Goal: Answer question/provide support: Share knowledge or assist other users

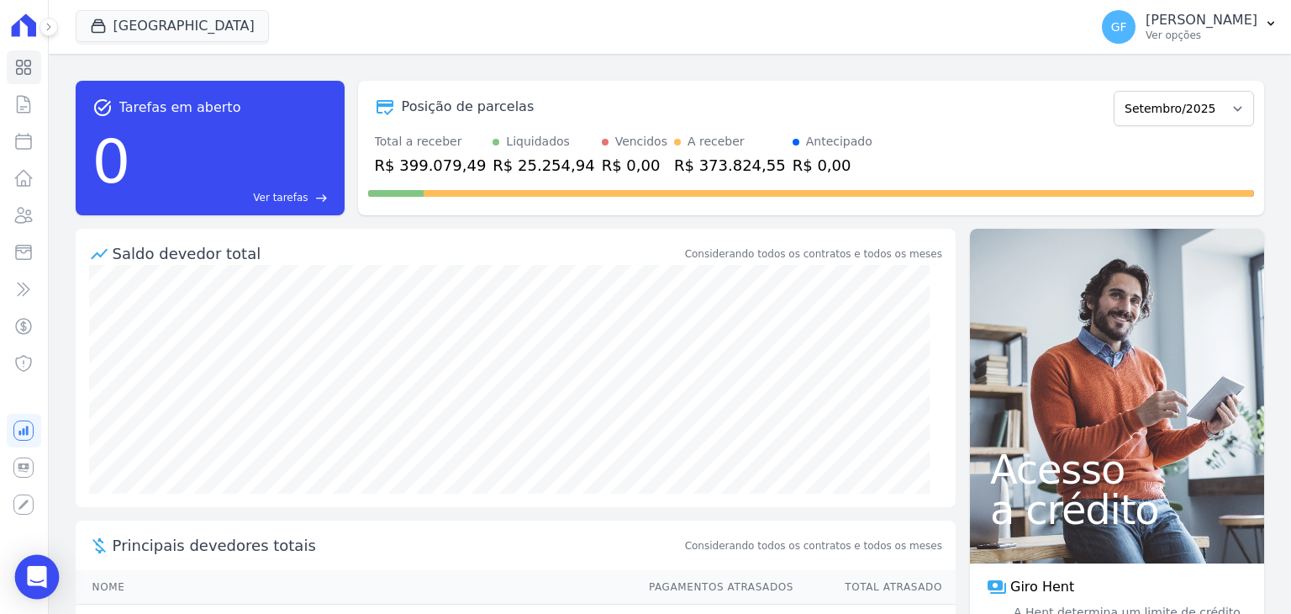
click at [37, 560] on div "Open Intercom Messenger" at bounding box center [37, 577] width 45 height 45
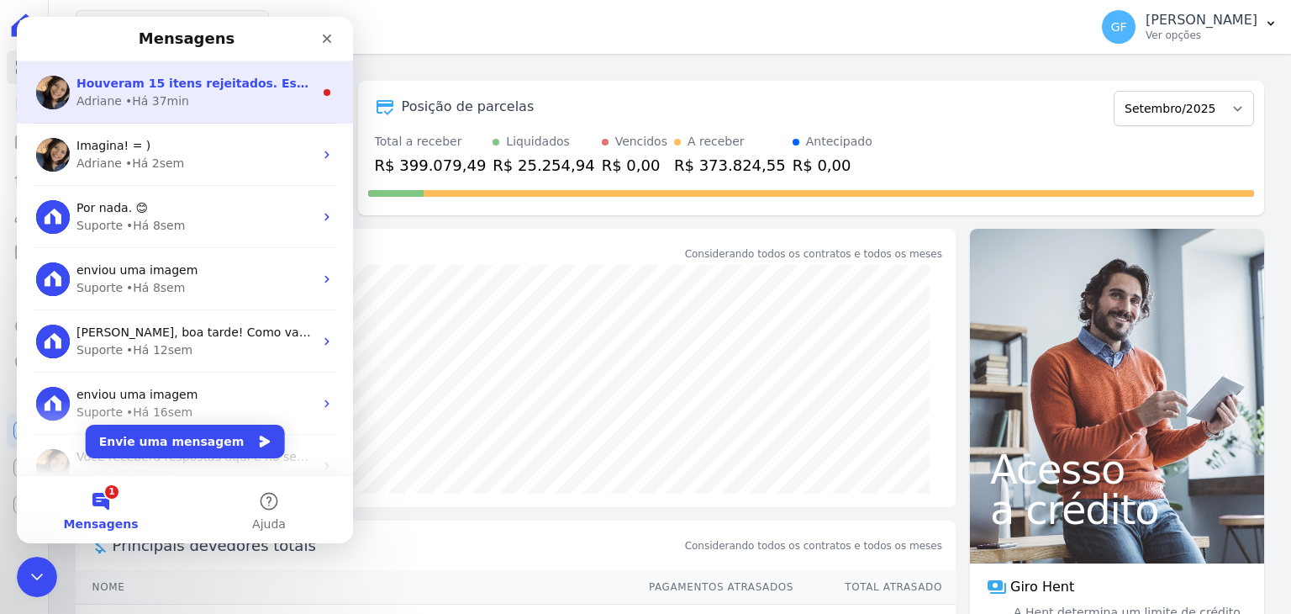
click at [203, 96] on div "Adriane • Há 37min" at bounding box center [194, 101] width 237 height 18
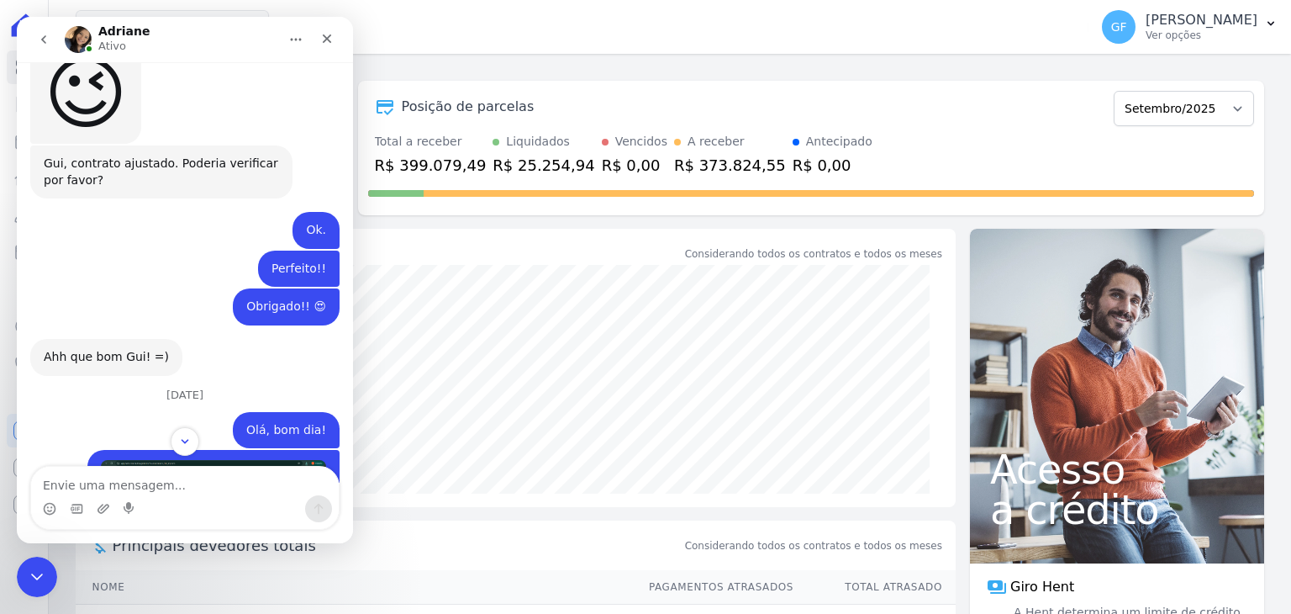
scroll to position [6387, 0]
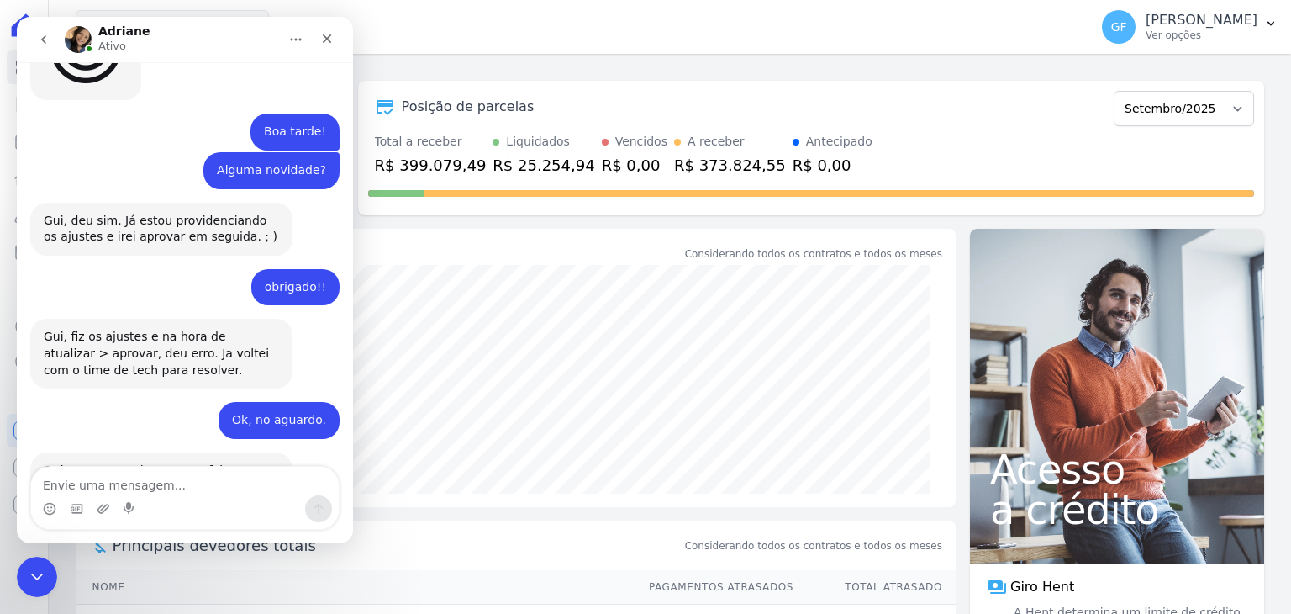
click at [161, 496] on link "[URL][DOMAIN_NAME]" at bounding box center [116, 511] width 145 height 30
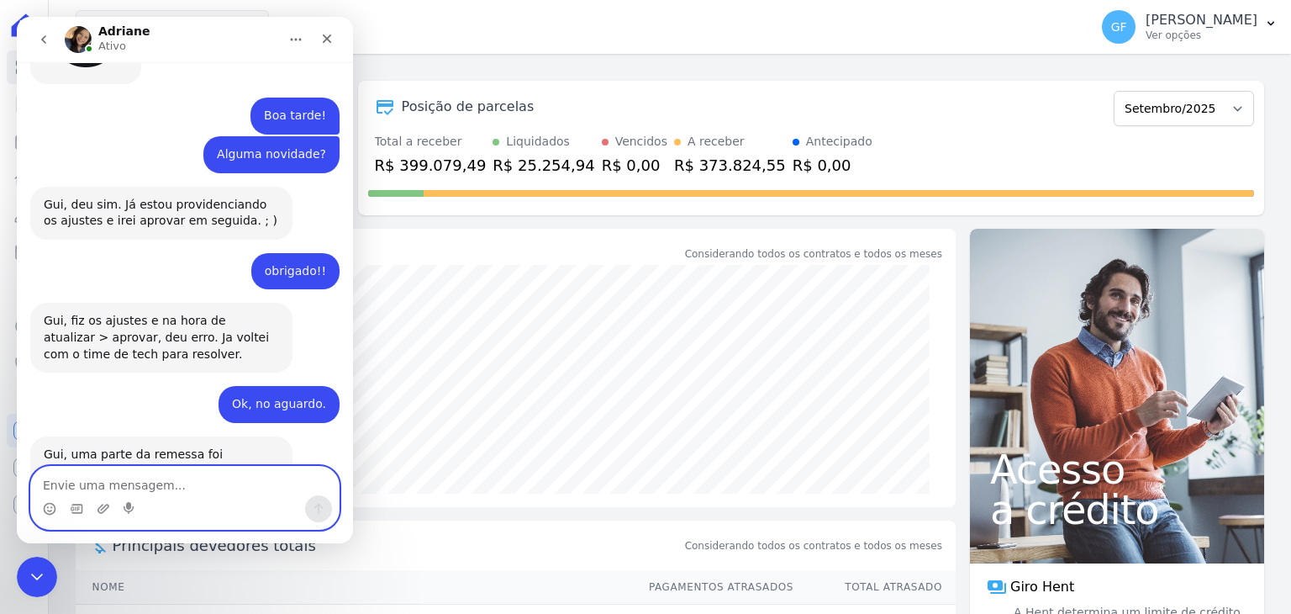
click at [159, 470] on textarea "Envie uma mensagem..." at bounding box center [185, 481] width 308 height 29
type textarea "Ok, obrigado!!!"
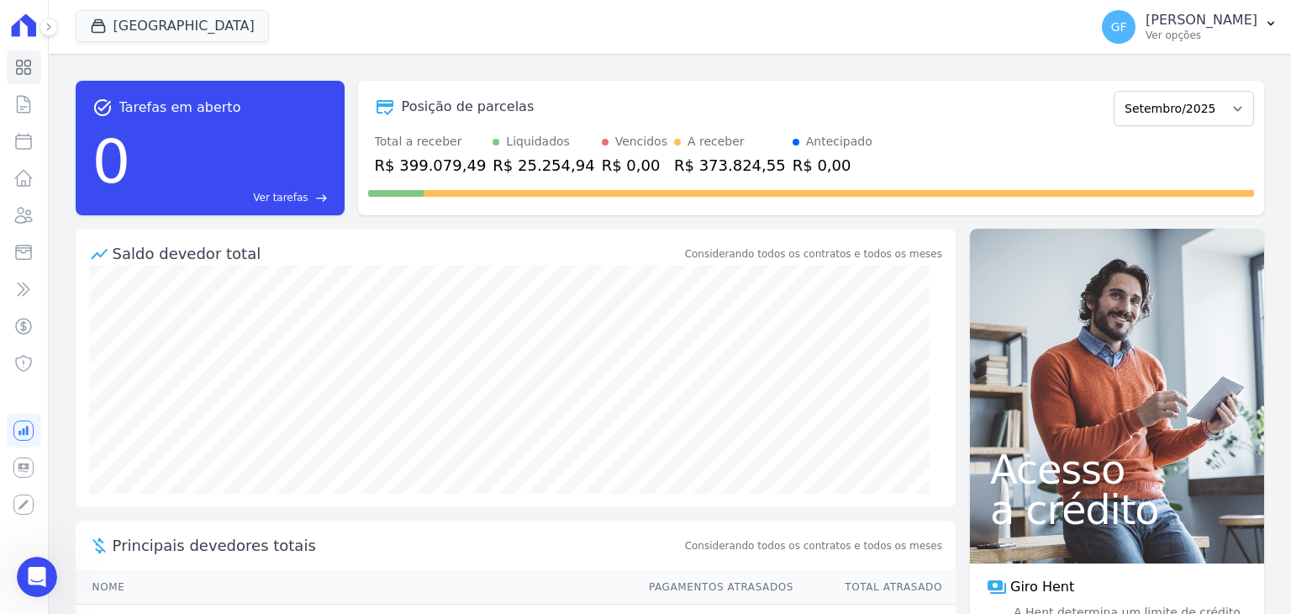
scroll to position [6437, 0]
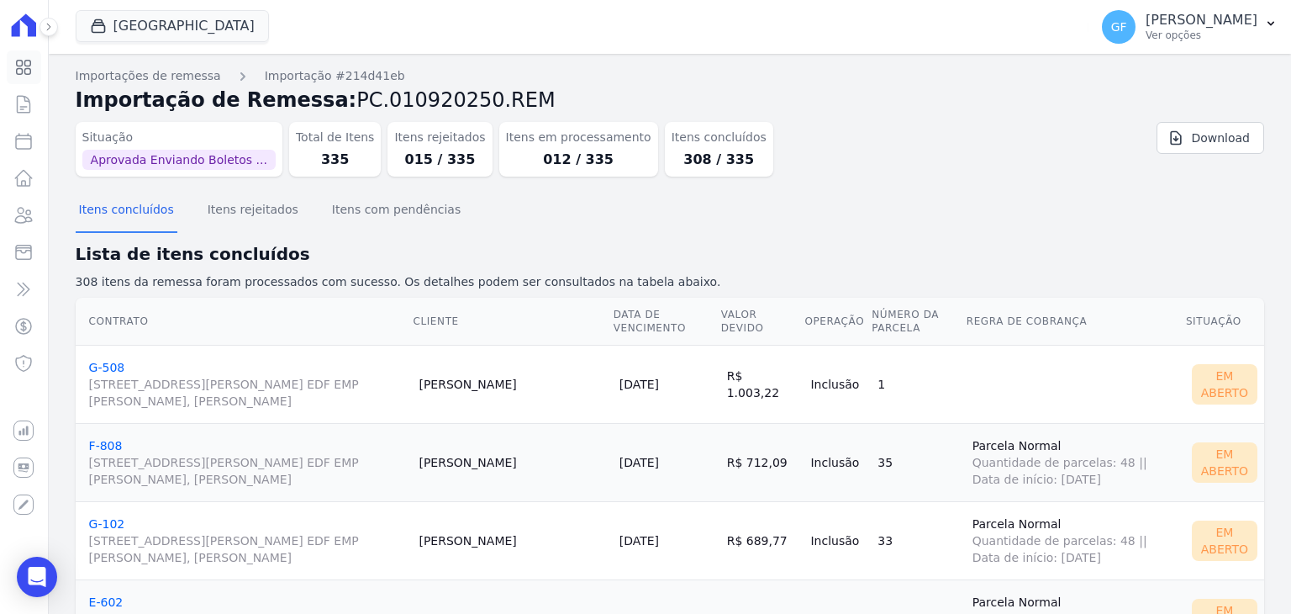
click at [30, 66] on icon at bounding box center [24, 68] width 14 height 14
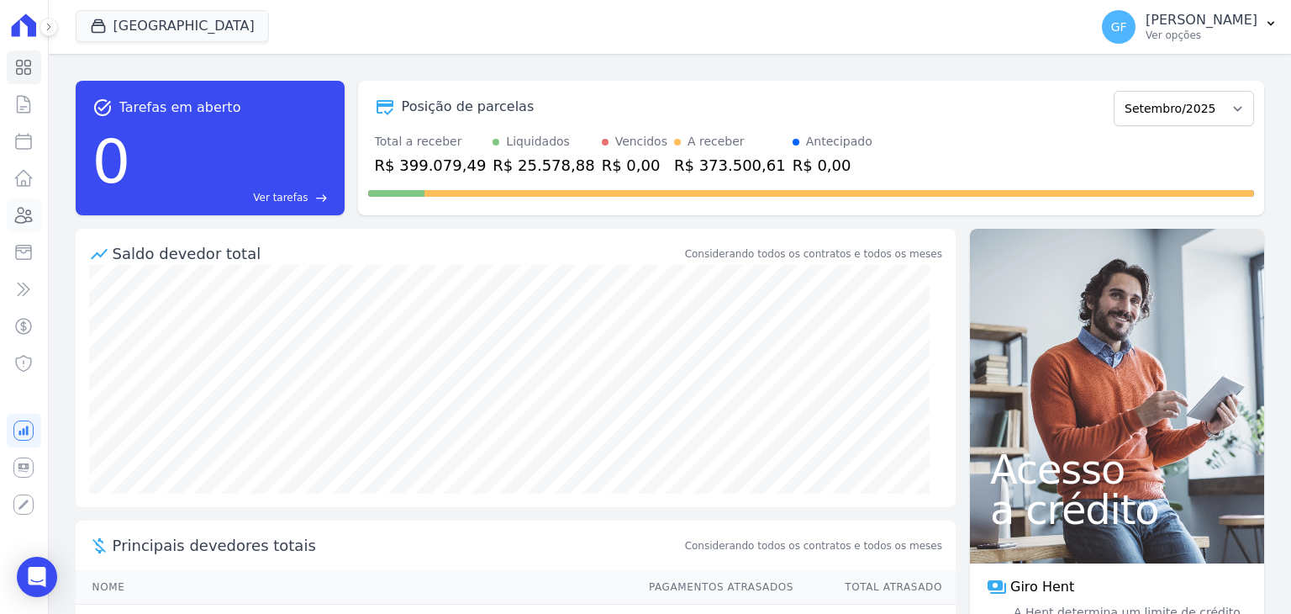
click at [23, 209] on icon at bounding box center [23, 215] width 20 height 20
click at [19, 216] on icon at bounding box center [23, 215] width 20 height 20
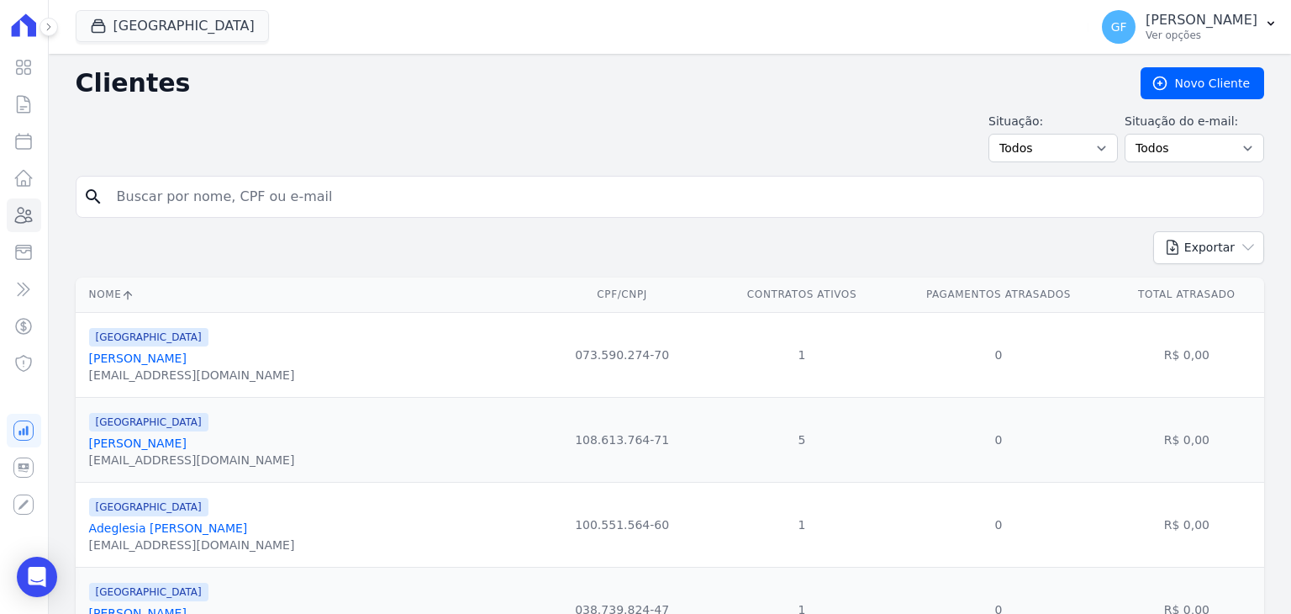
click at [262, 216] on div "search" at bounding box center [670, 197] width 1189 height 42
click at [262, 213] on div "search" at bounding box center [670, 197] width 1189 height 42
click at [262, 201] on input "search" at bounding box center [682, 197] width 1150 height 34
paste input "[PERSON_NAME]"
type input "[PERSON_NAME]"
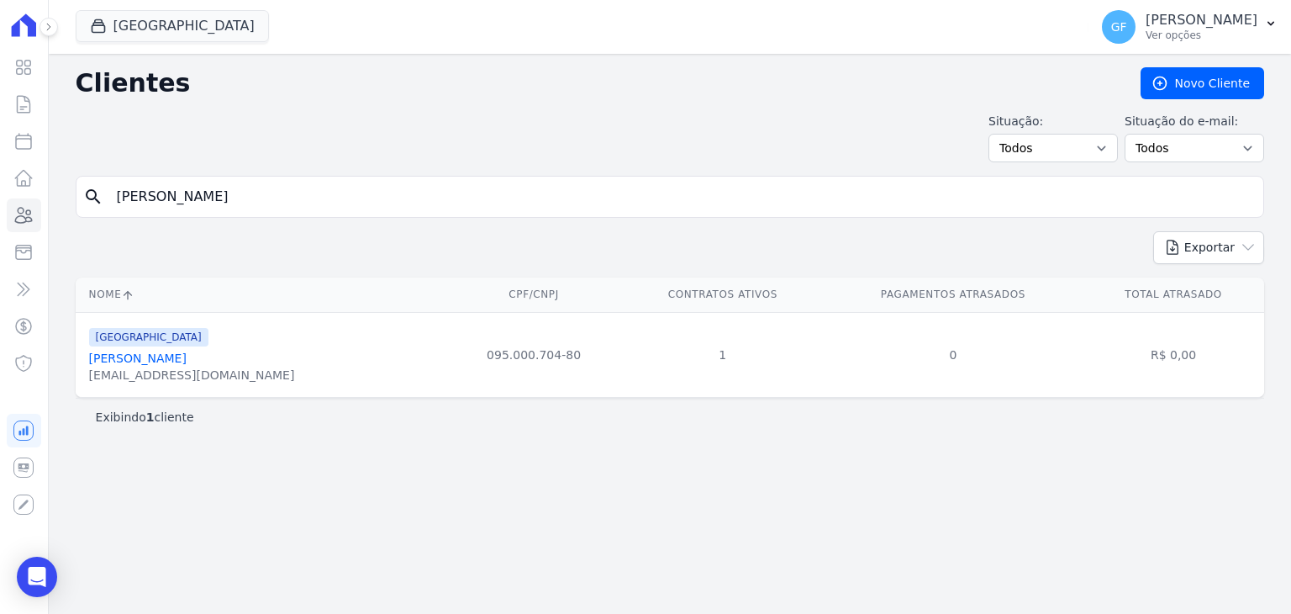
click at [182, 351] on link "[PERSON_NAME]" at bounding box center [138, 357] width 98 height 13
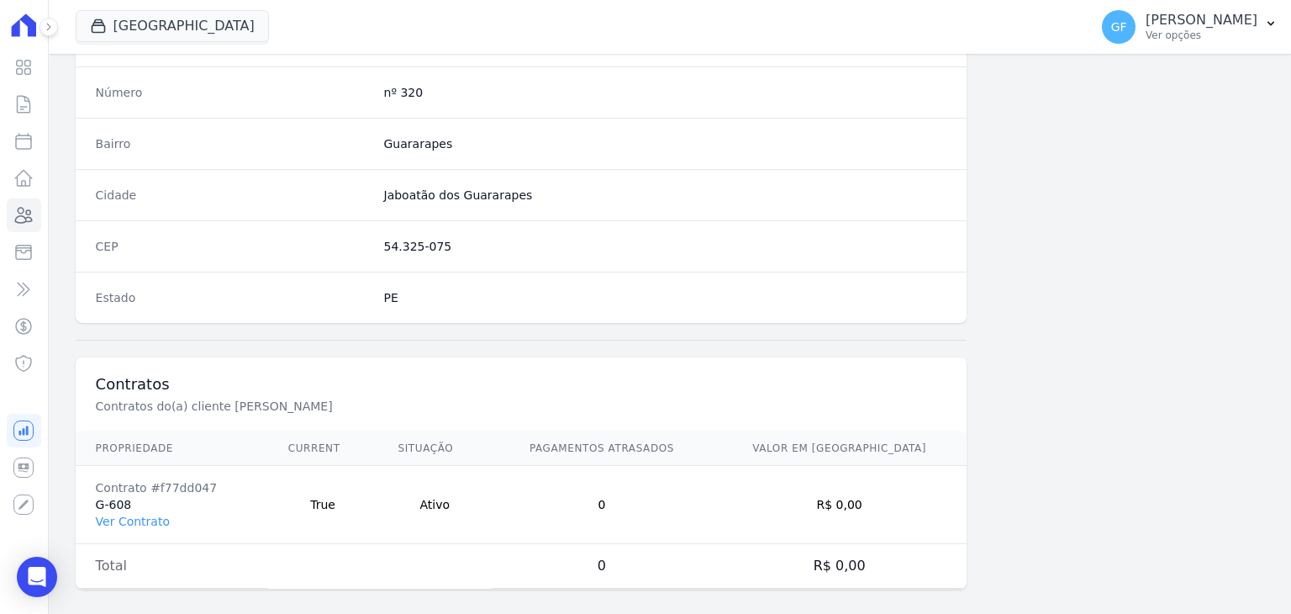
scroll to position [954, 0]
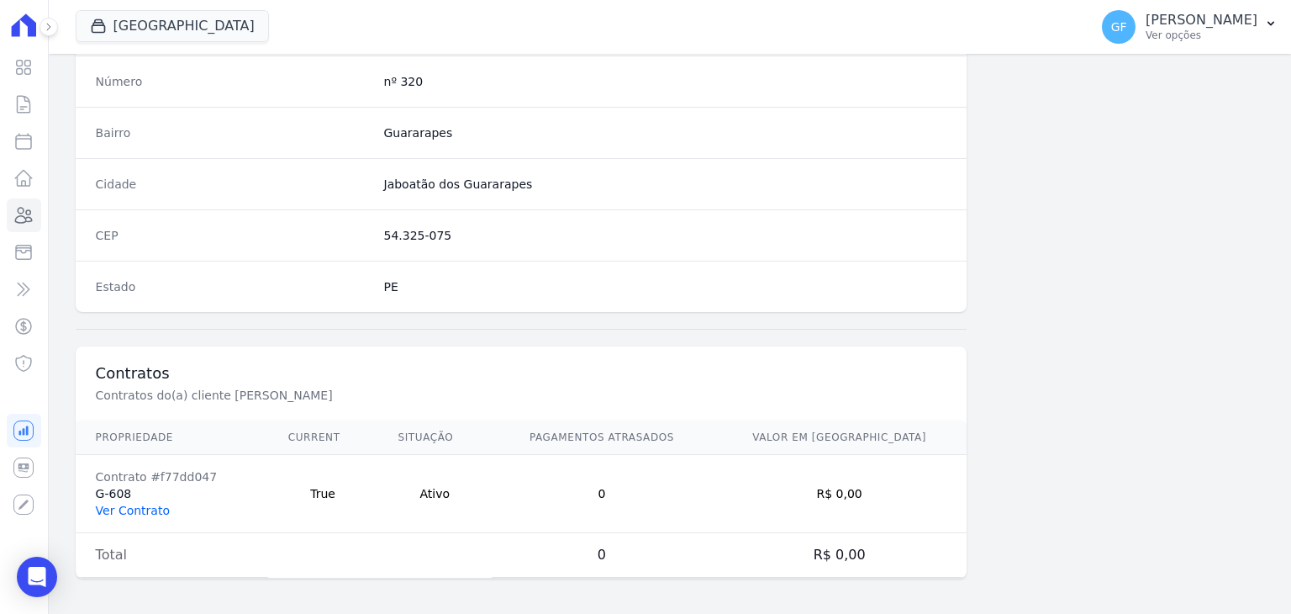
click at [124, 508] on link "Ver Contrato" at bounding box center [133, 510] width 74 height 13
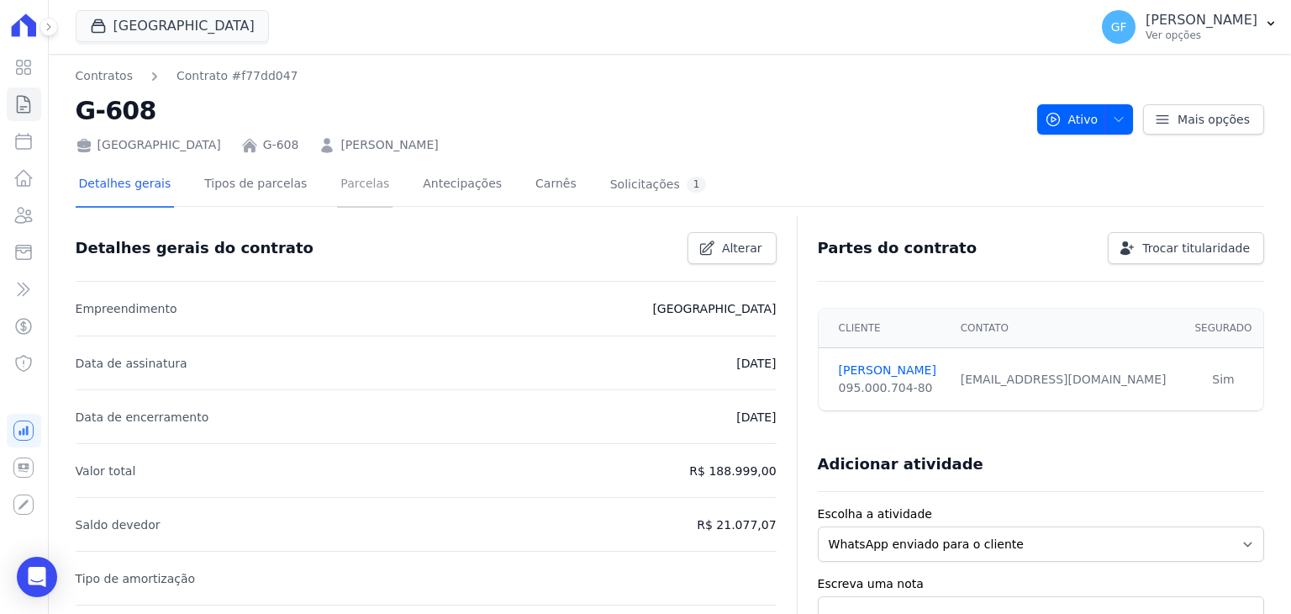
click at [365, 183] on link "Parcelas" at bounding box center [364, 185] width 55 height 45
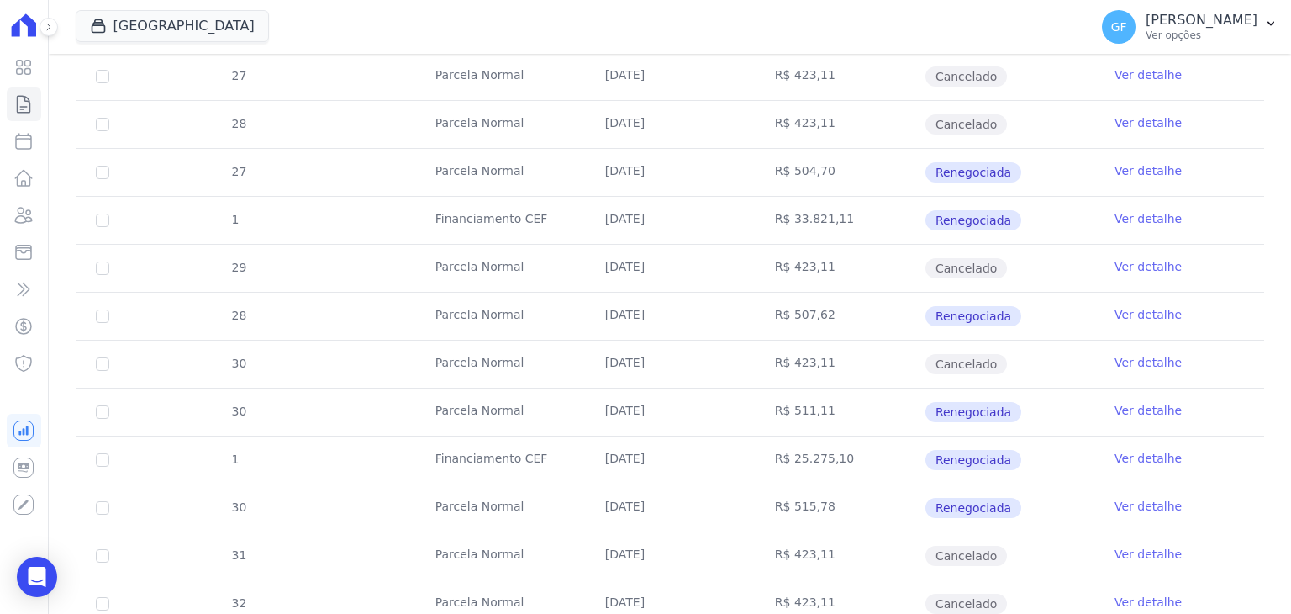
scroll to position [841, 0]
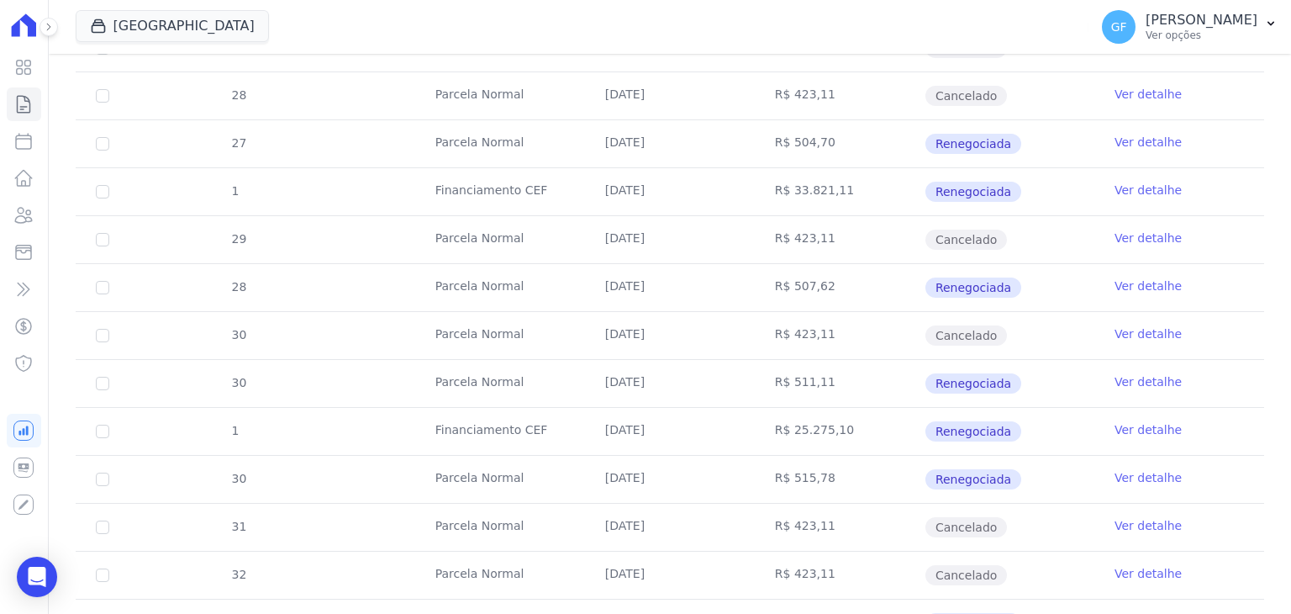
drag, startPoint x: 602, startPoint y: 481, endPoint x: 1016, endPoint y: 492, distance: 413.7
click at [1016, 492] on tr "30 [GEOGRAPHIC_DATA] [DATE] R$ 515,78 Renegociada Ver detalhe" at bounding box center [670, 479] width 1189 height 48
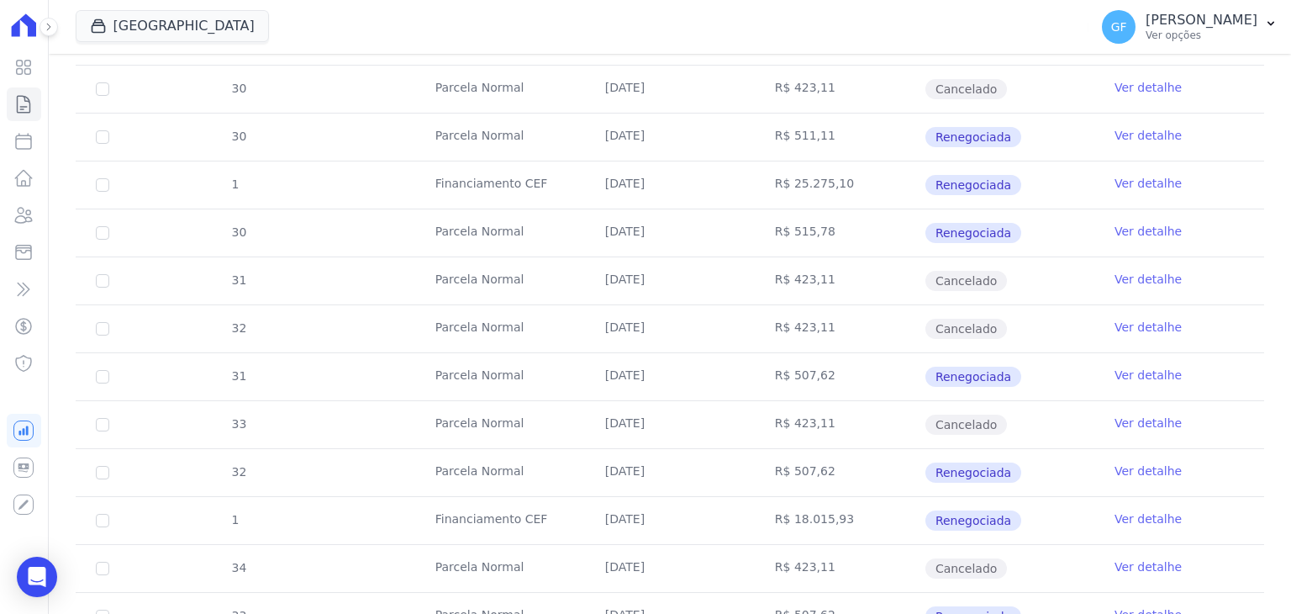
scroll to position [1093, 0]
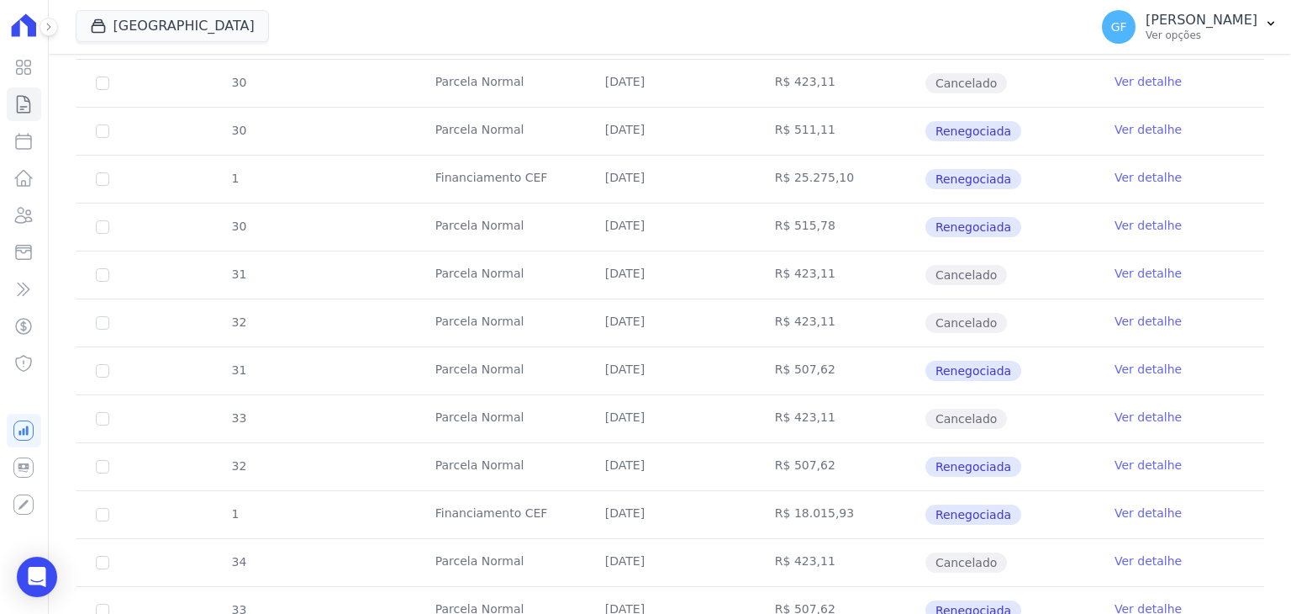
click at [517, 260] on td "Parcela Normal" at bounding box center [500, 274] width 170 height 47
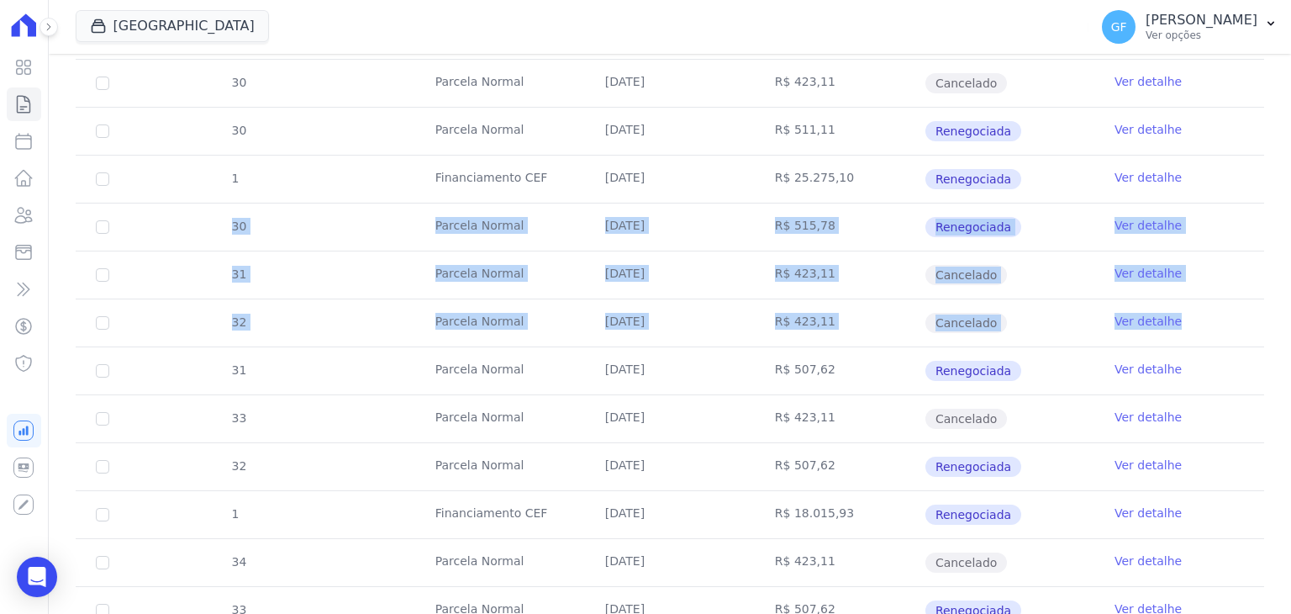
drag, startPoint x: 202, startPoint y: 224, endPoint x: 1197, endPoint y: 313, distance: 999.2
click at [875, 235] on td "R$ 515,78" at bounding box center [840, 226] width 170 height 47
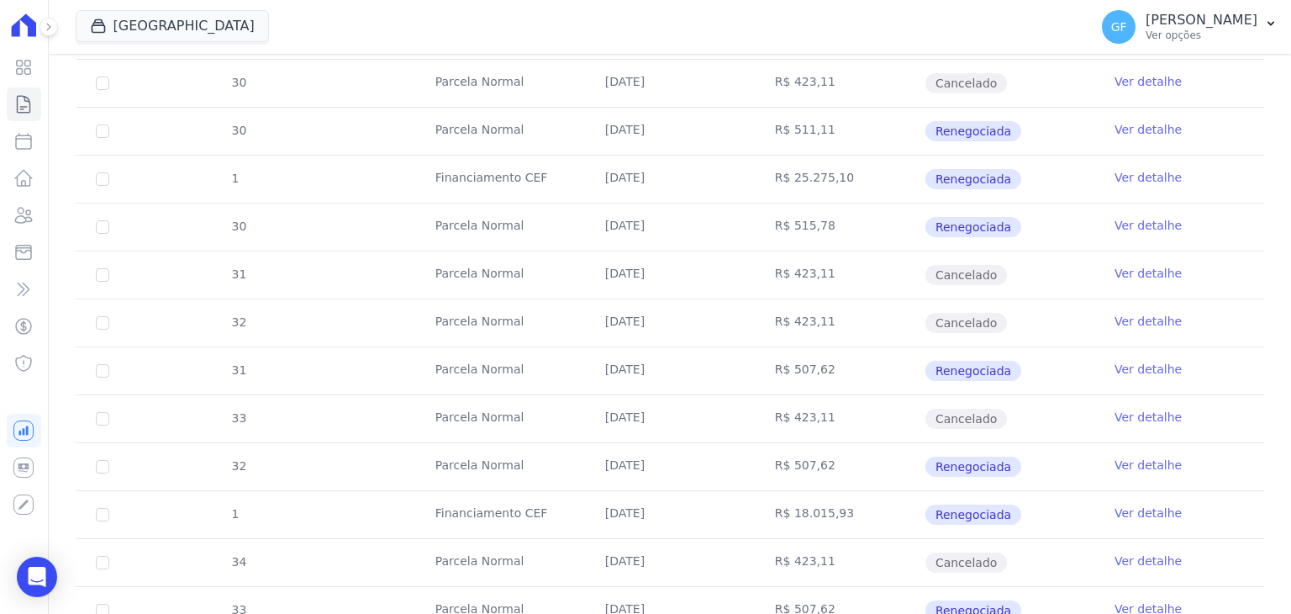
click at [1096, 218] on td "Ver detalhe" at bounding box center [1180, 226] width 170 height 47
click at [1115, 217] on link "Ver detalhe" at bounding box center [1148, 225] width 67 height 17
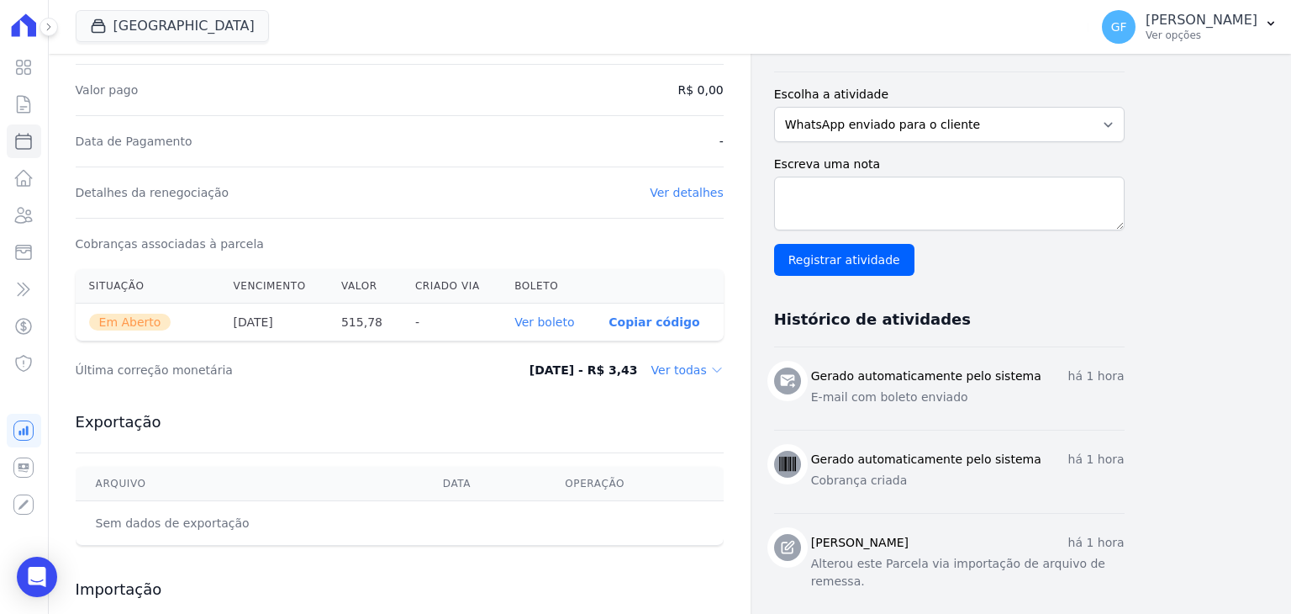
scroll to position [420, 0]
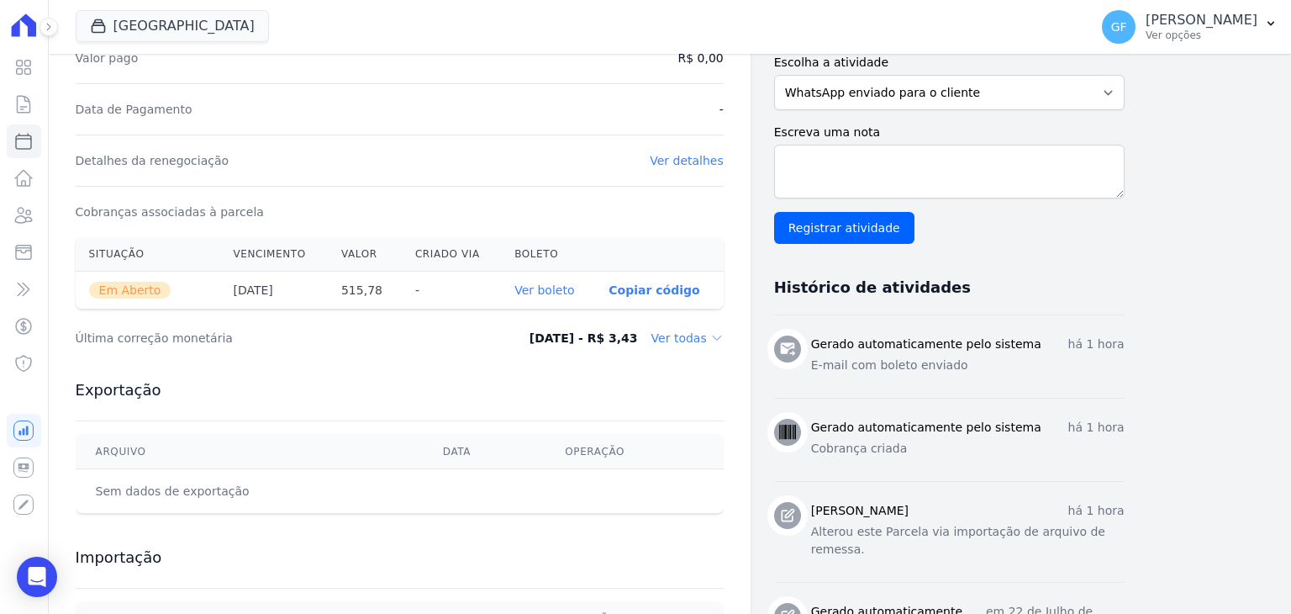
click at [548, 297] on th "Ver boleto" at bounding box center [548, 291] width 94 height 38
click at [549, 296] on th "Ver boleto" at bounding box center [548, 291] width 94 height 38
click at [551, 290] on link "Ver boleto" at bounding box center [544, 289] width 60 height 13
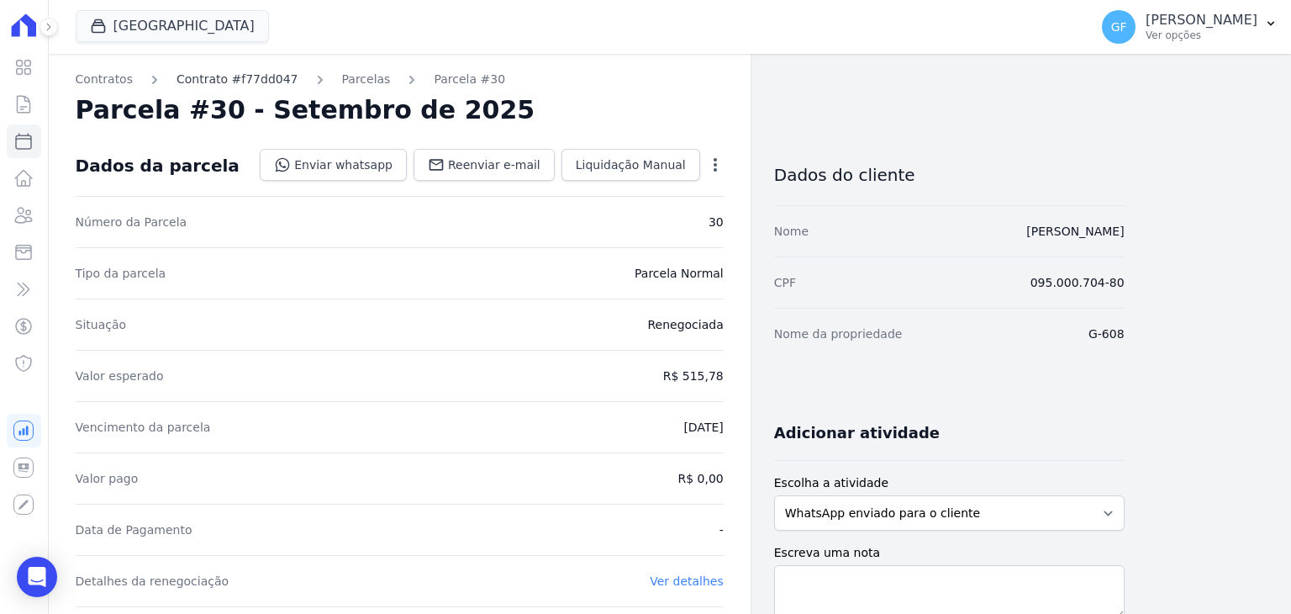
click at [211, 85] on link "Contrato #f77dd047" at bounding box center [238, 80] width 122 height 18
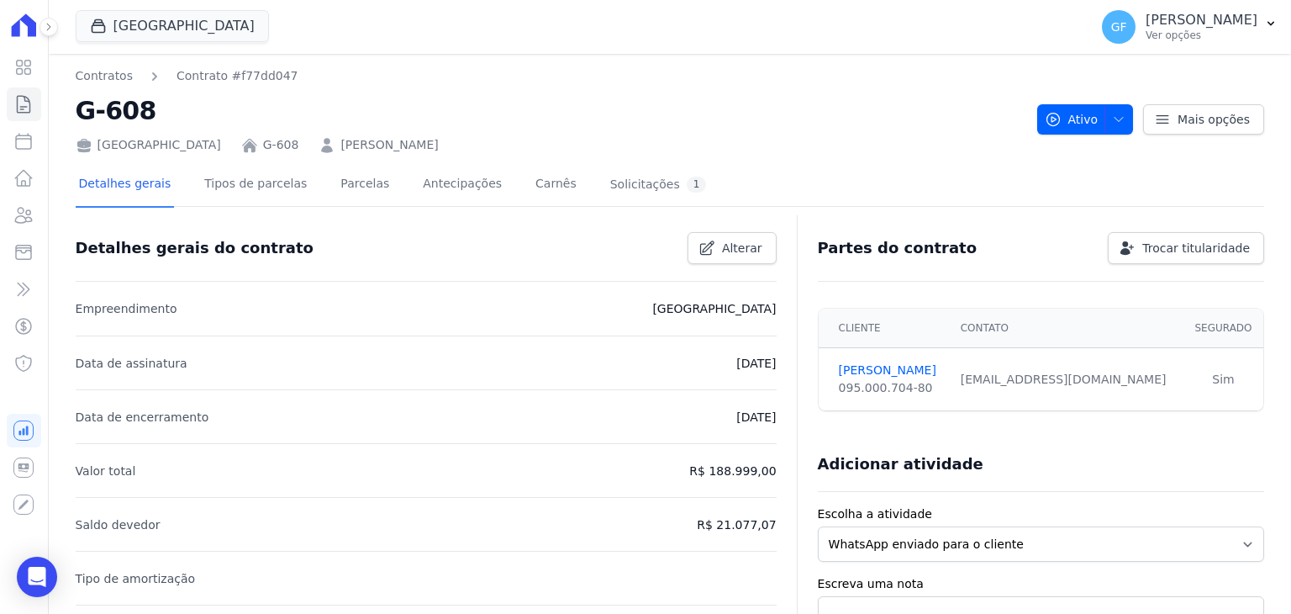
click at [263, 152] on link "G-608" at bounding box center [281, 145] width 36 height 18
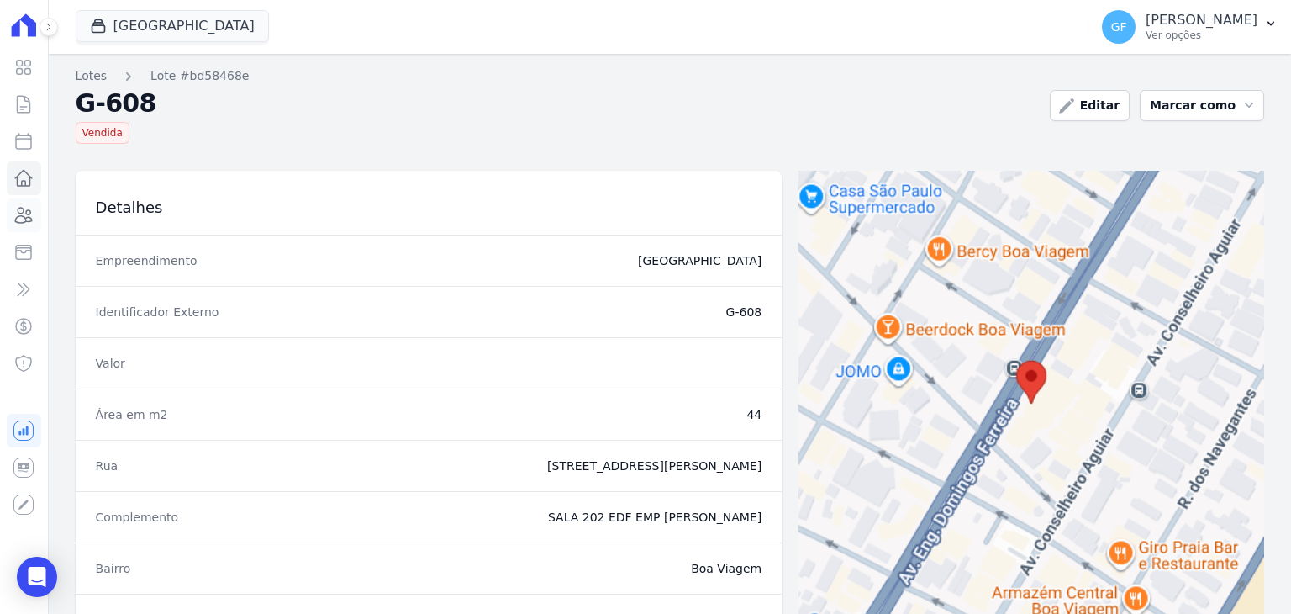
click at [29, 218] on icon at bounding box center [23, 215] width 20 height 20
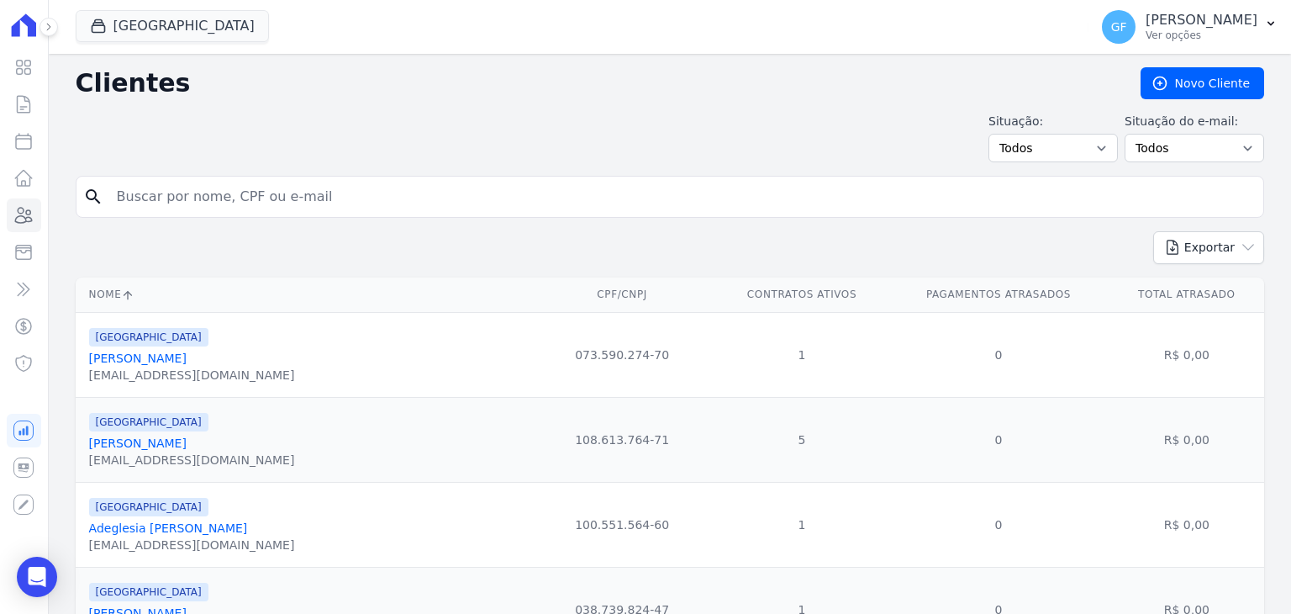
click at [234, 203] on input "search" at bounding box center [682, 197] width 1150 height 34
paste input "[PERSON_NAME]"
type input "[PERSON_NAME]"
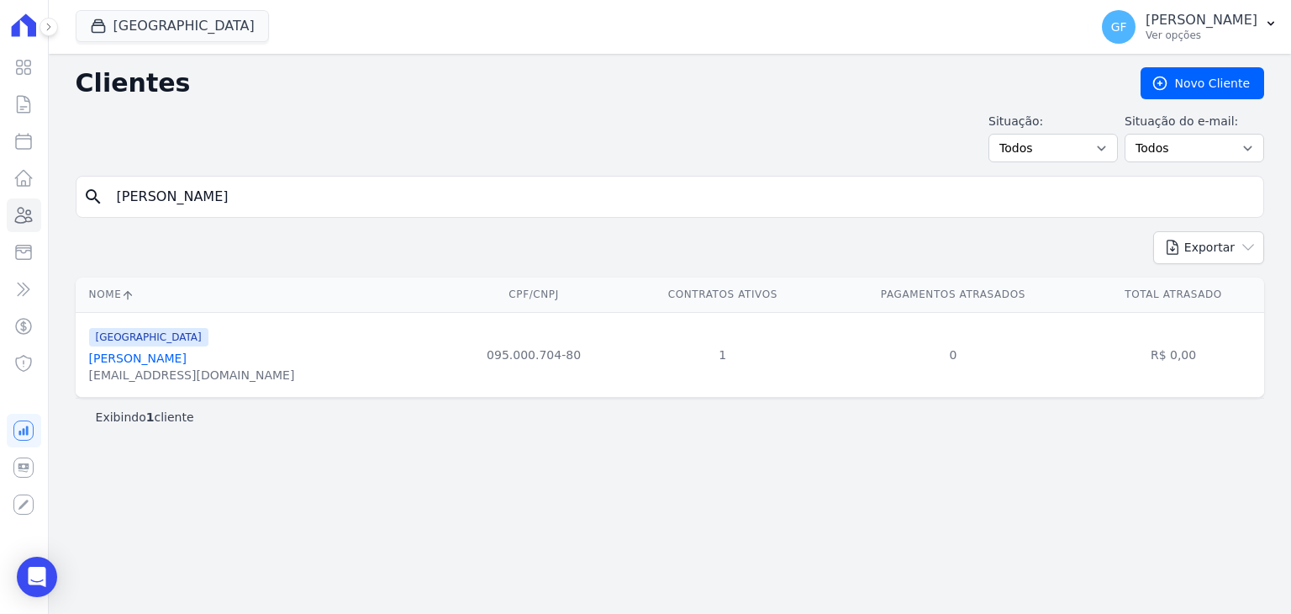
drag, startPoint x: 81, startPoint y: 381, endPoint x: 245, endPoint y: 381, distance: 164.8
click at [245, 381] on td "[GEOGRAPHIC_DATA] [PERSON_NAME] [EMAIL_ADDRESS][DOMAIN_NAME]" at bounding box center [261, 354] width 371 height 85
copy div "[EMAIL_ADDRESS][DOMAIN_NAME]"
click at [33, 68] on icon at bounding box center [23, 67] width 20 height 20
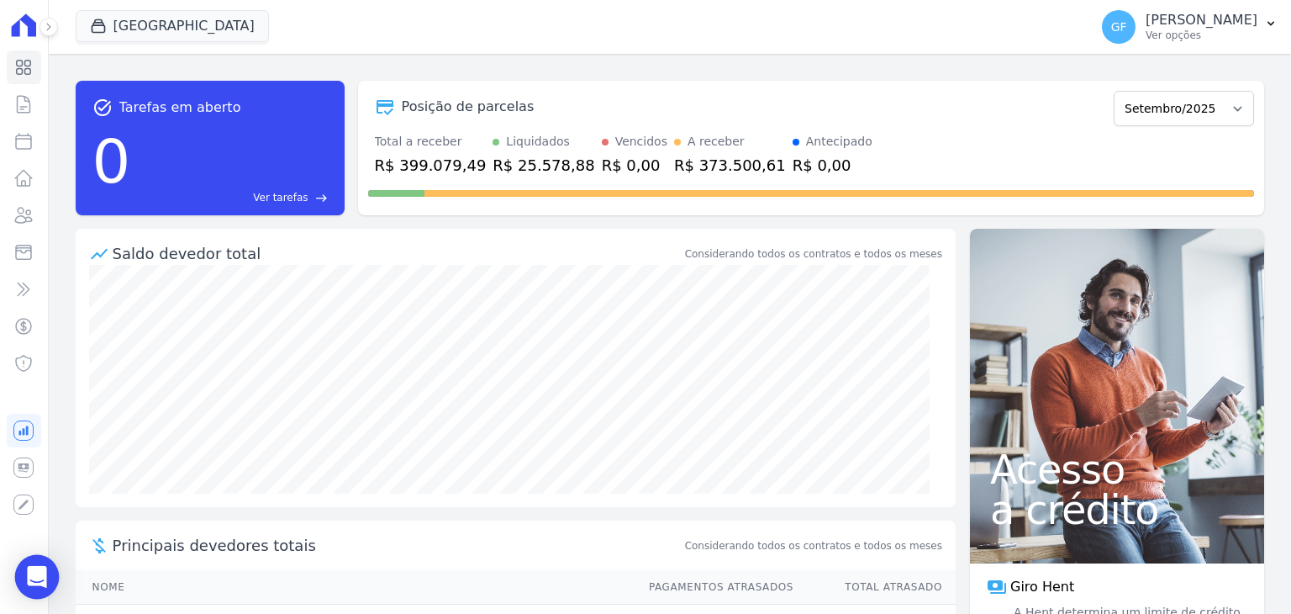
click at [29, 585] on div "Open Intercom Messenger" at bounding box center [37, 577] width 45 height 45
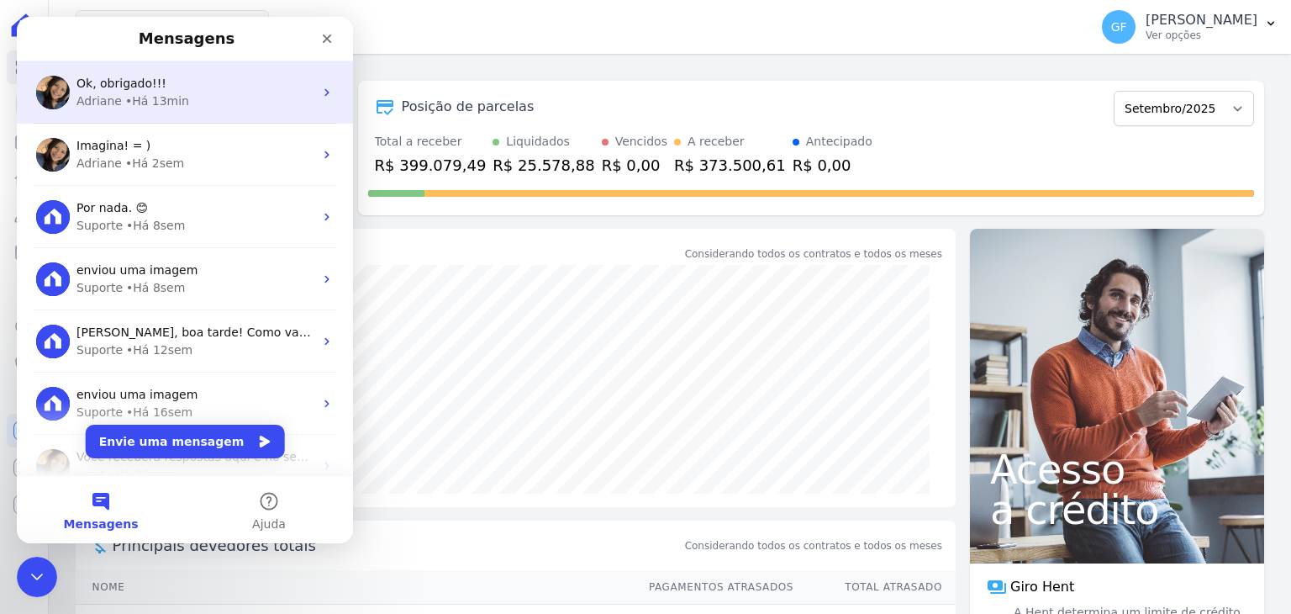
click at [187, 103] on div "Adriane • Há 13min" at bounding box center [194, 101] width 237 height 18
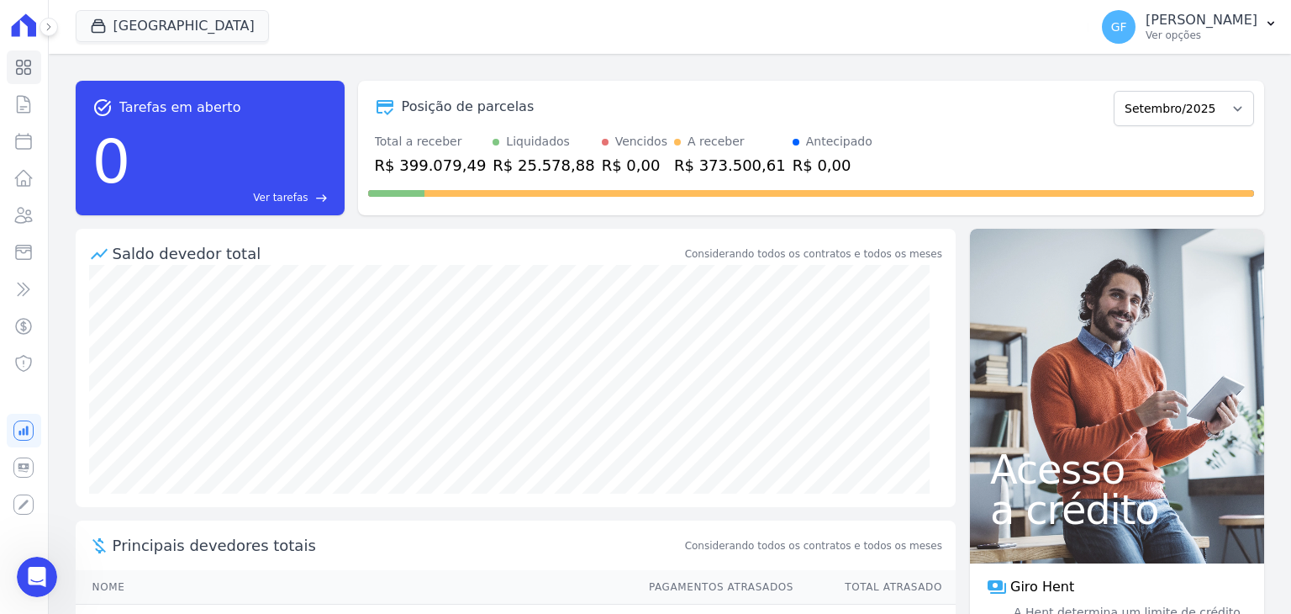
scroll to position [6437, 0]
click at [29, 227] on link "Clientes" at bounding box center [24, 215] width 34 height 34
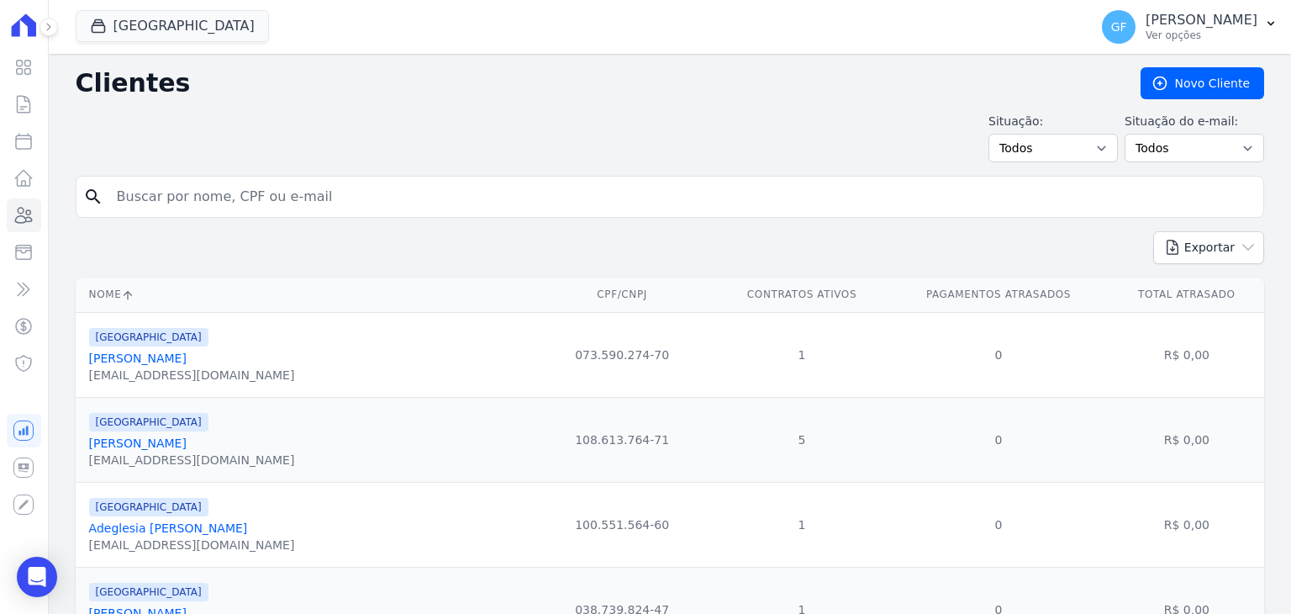
click at [292, 203] on input "search" at bounding box center [682, 197] width 1150 height 34
paste input "Gabrielly [PERSON_NAME]"
type input "Gabrielly [PERSON_NAME]"
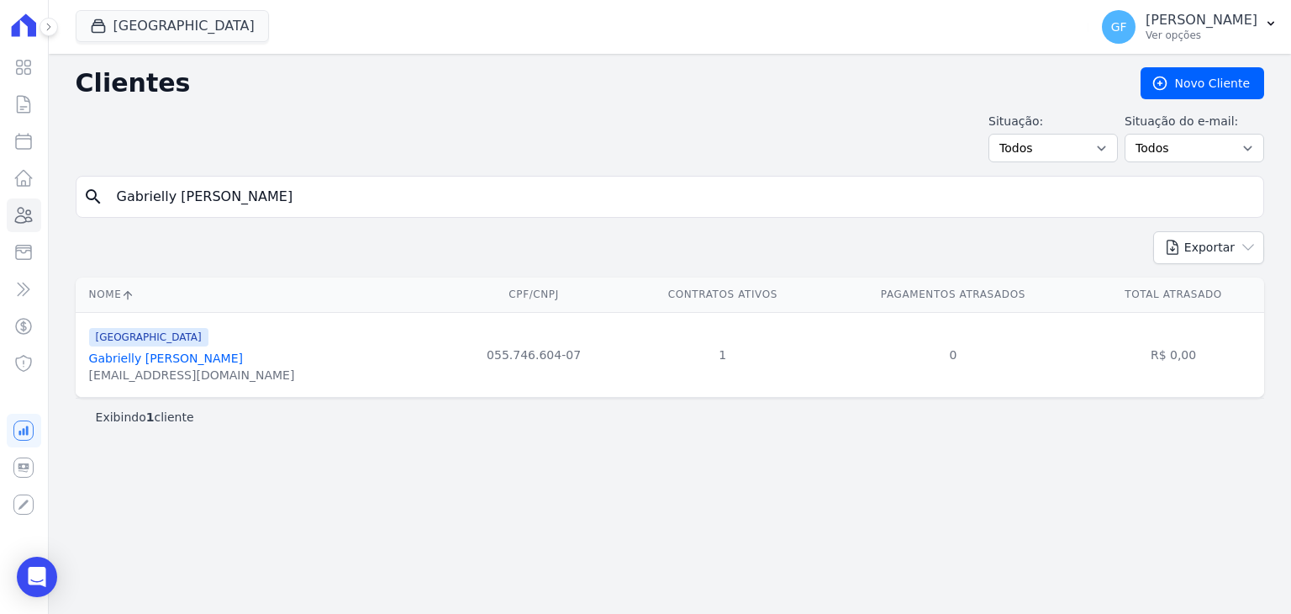
click at [189, 356] on link "Gabrielly [PERSON_NAME]" at bounding box center [166, 357] width 154 height 13
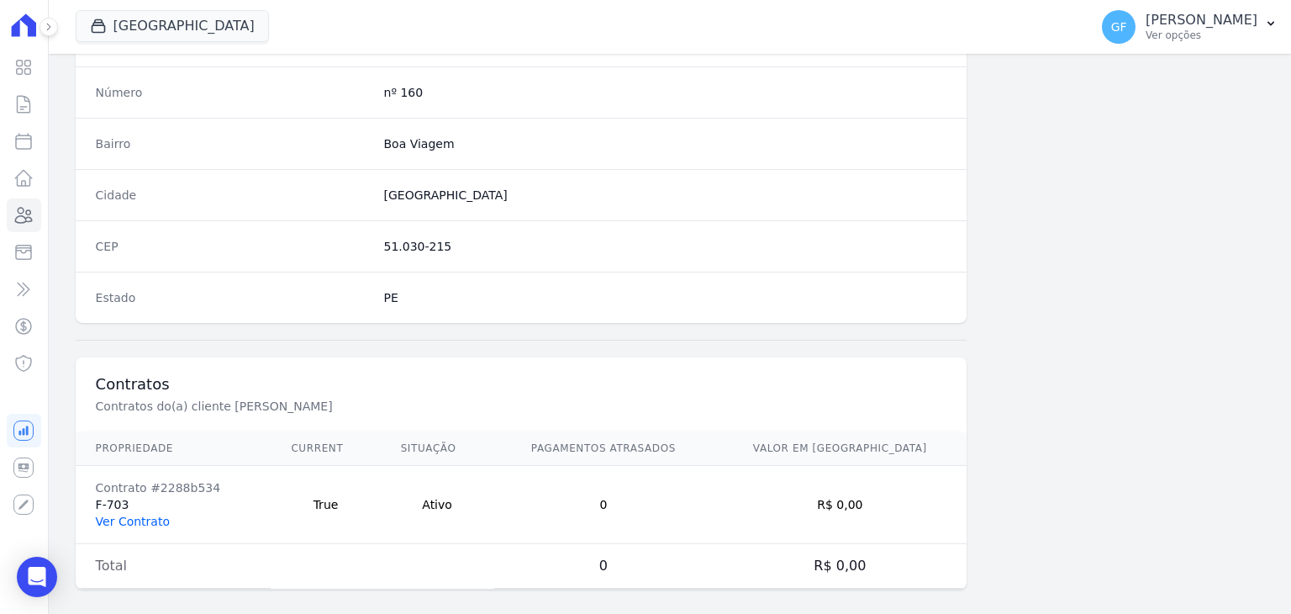
scroll to position [954, 0]
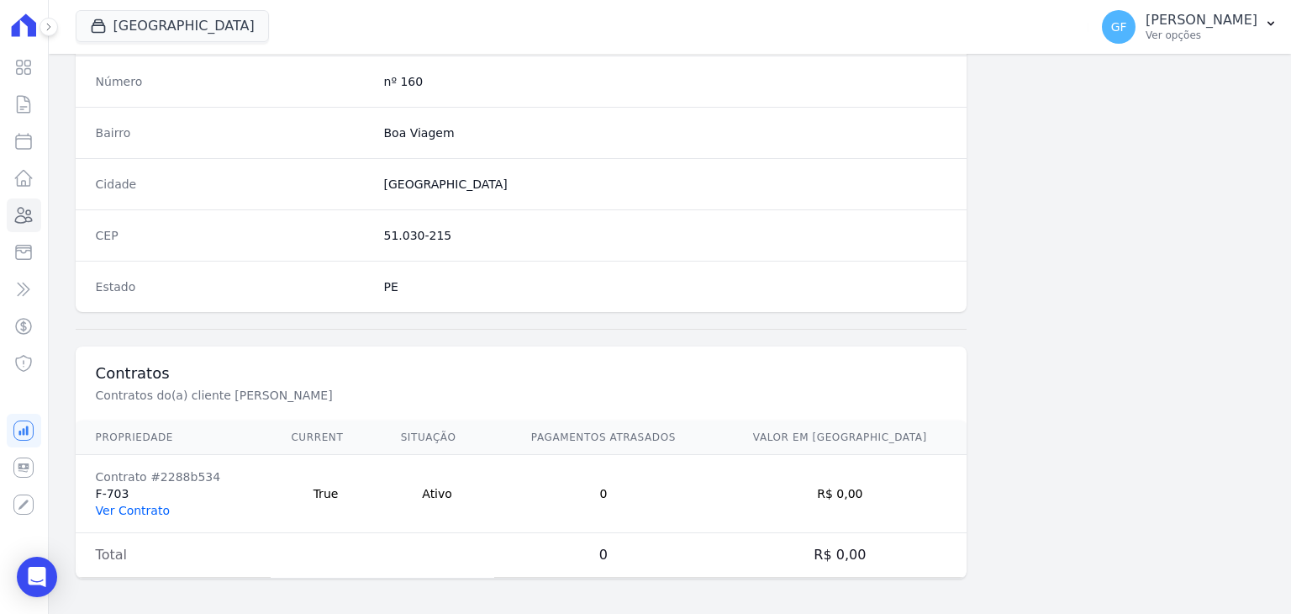
click at [128, 506] on link "Ver Contrato" at bounding box center [133, 510] width 74 height 13
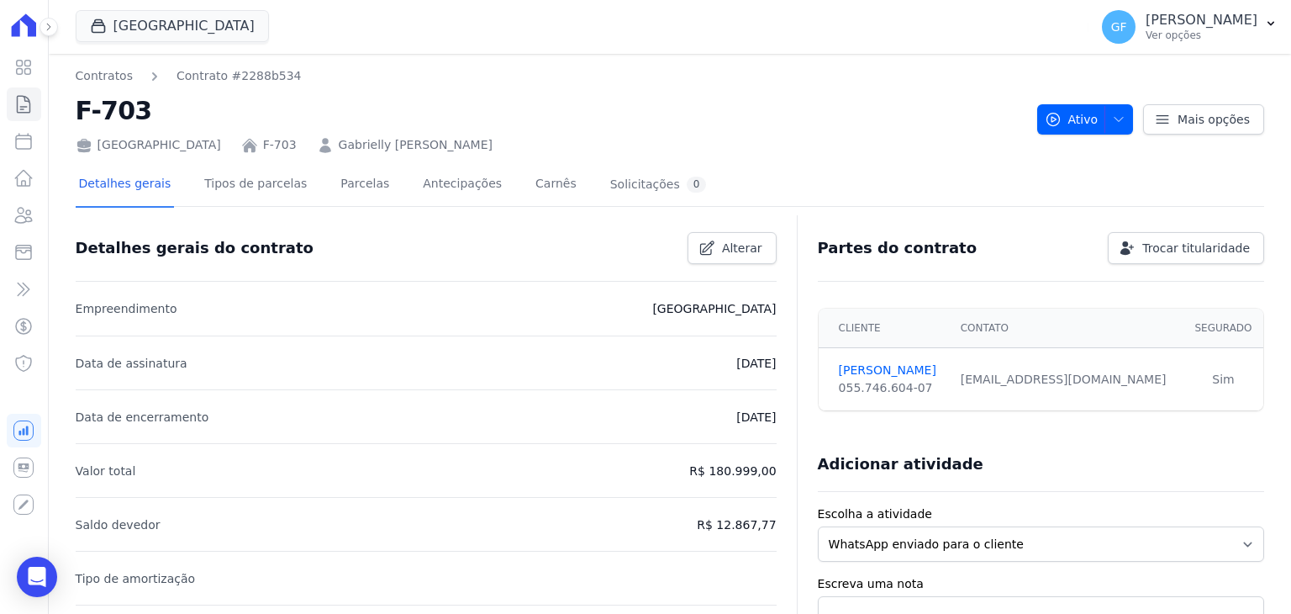
click at [377, 179] on div "Detalhes gerais Tipos de parcelas [GEOGRAPHIC_DATA] Antecipações Carnês Solicit…" at bounding box center [393, 185] width 635 height 45
click at [351, 184] on link "Parcelas" at bounding box center [364, 185] width 55 height 45
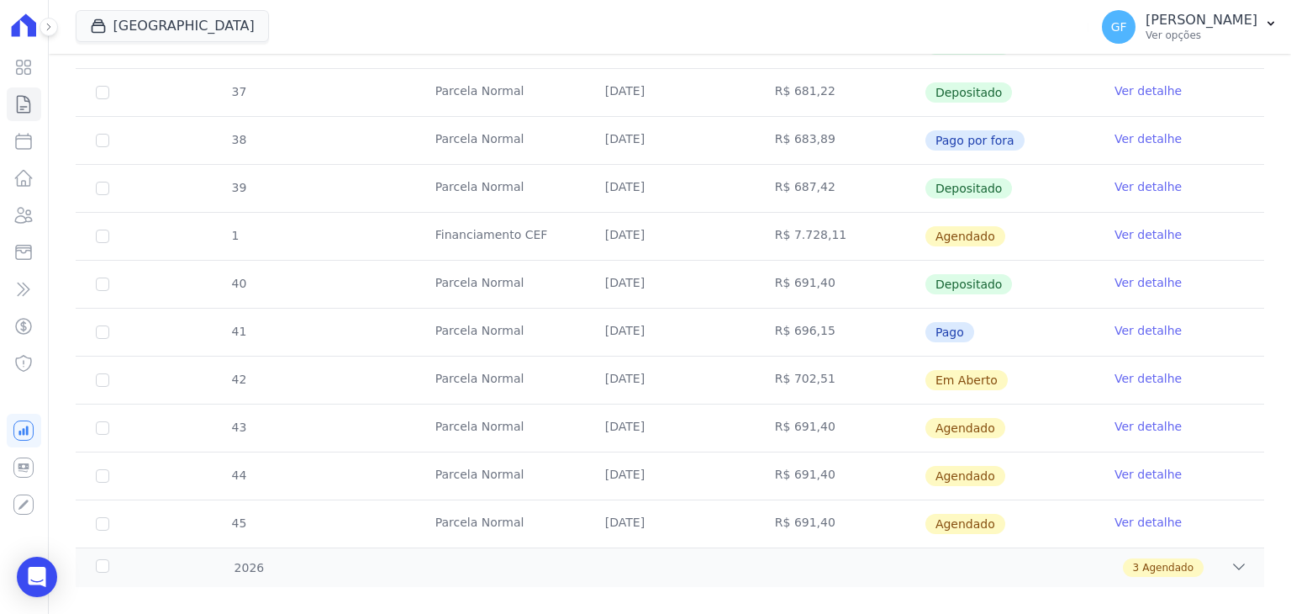
scroll to position [568, 0]
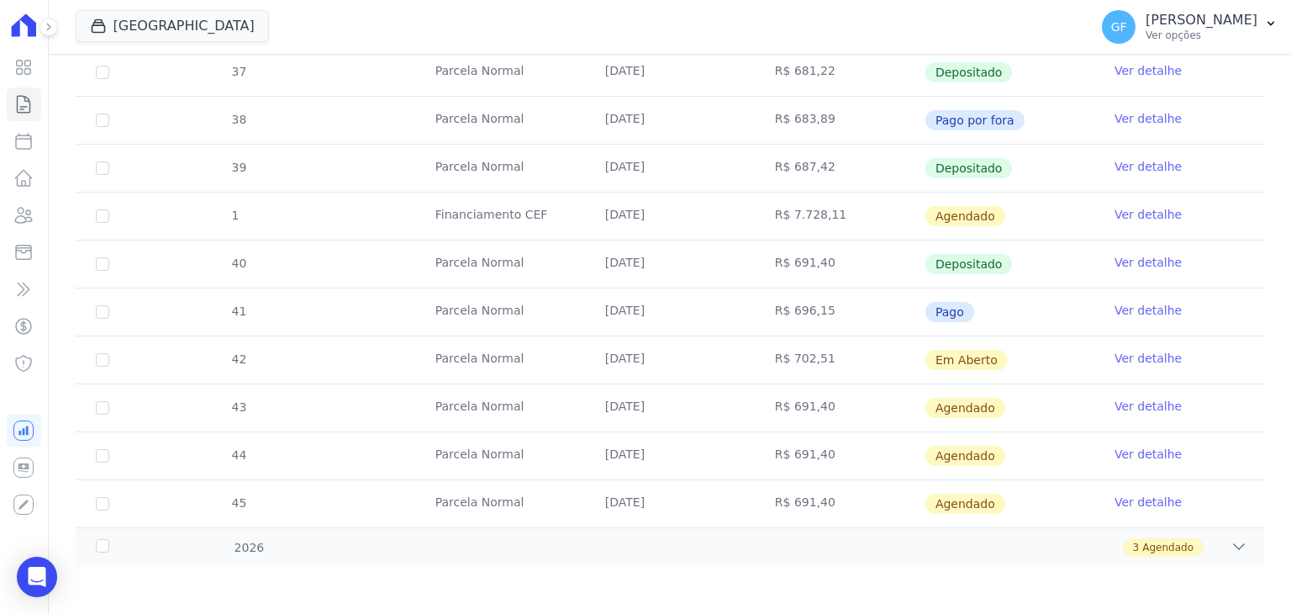
drag, startPoint x: 594, startPoint y: 351, endPoint x: 813, endPoint y: 353, distance: 219.4
click at [812, 354] on tr "42 [GEOGRAPHIC_DATA] [DATE] R$ 702,51 Em [GEOGRAPHIC_DATA] Ver detalhe" at bounding box center [670, 359] width 1189 height 48
click at [810, 361] on td "R$ 702,51" at bounding box center [840, 359] width 170 height 47
drag, startPoint x: 619, startPoint y: 355, endPoint x: 905, endPoint y: 357, distance: 285.8
click at [905, 357] on tr "42 [GEOGRAPHIC_DATA] [DATE] R$ 702,51 Em [GEOGRAPHIC_DATA] Ver detalhe" at bounding box center [670, 359] width 1189 height 48
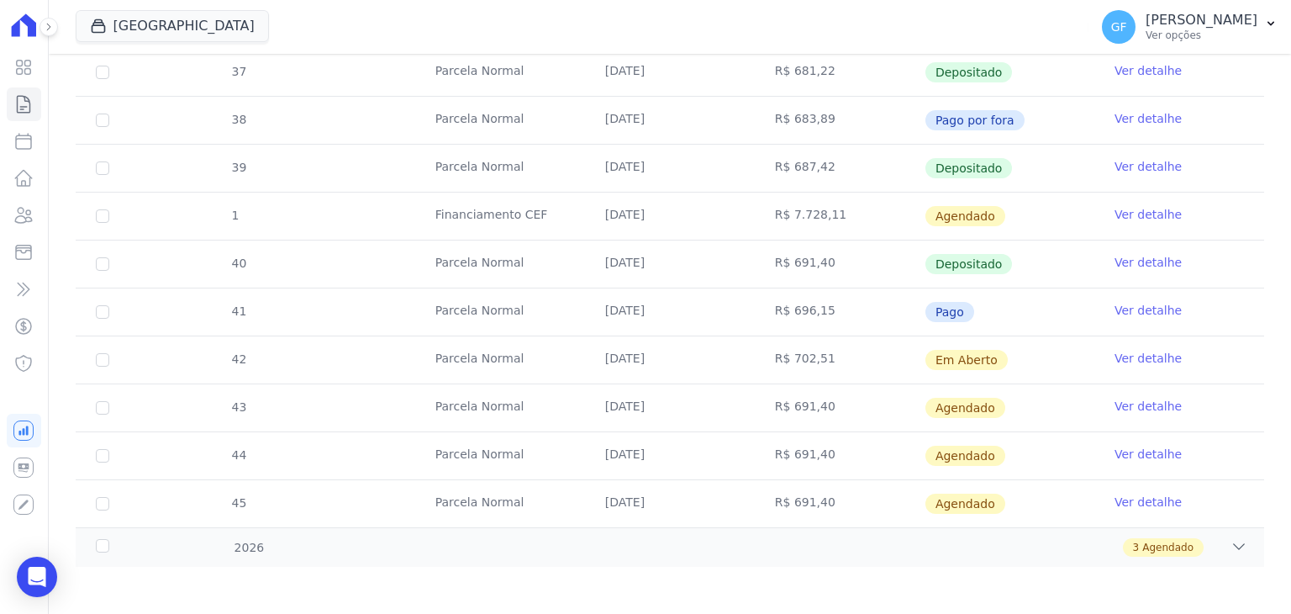
click at [1049, 357] on td "Em Aberto" at bounding box center [1010, 359] width 170 height 47
click at [1119, 358] on link "Ver detalhe" at bounding box center [1148, 358] width 67 height 17
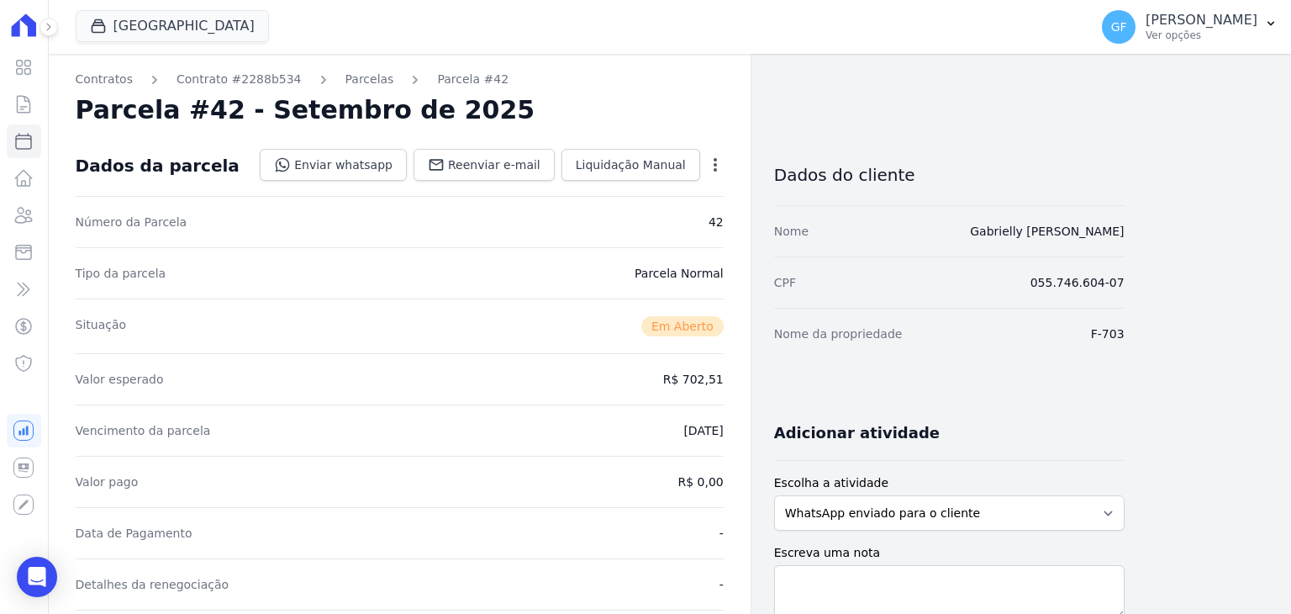
scroll to position [252, 0]
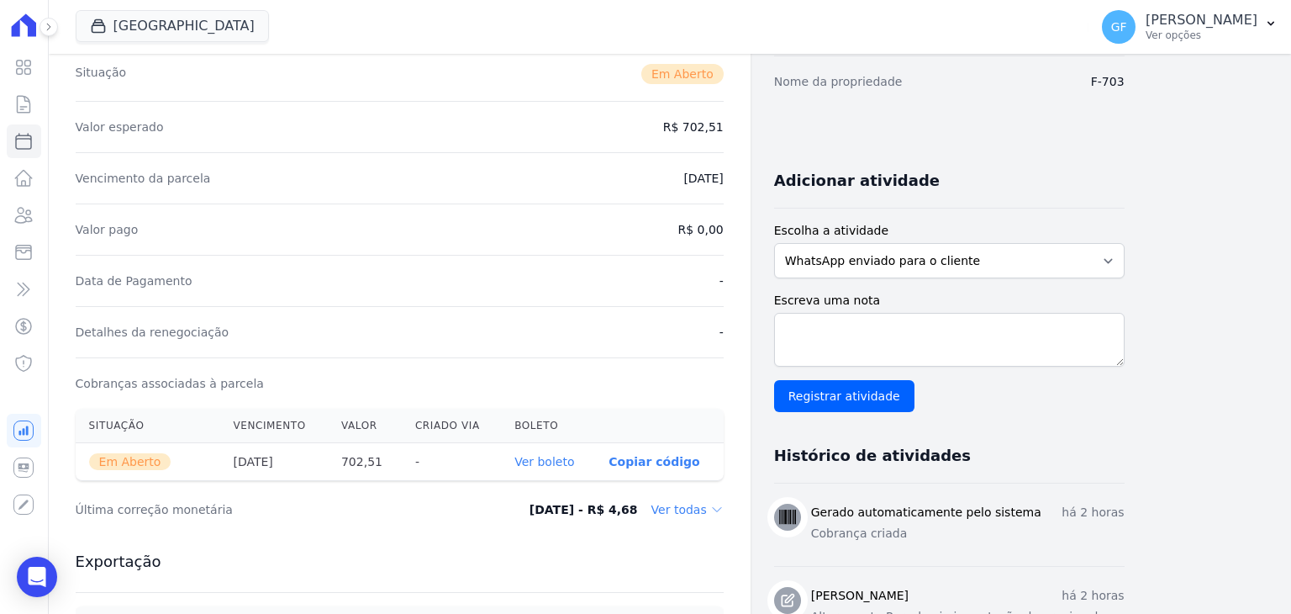
click at [529, 456] on link "Ver boleto" at bounding box center [544, 461] width 60 height 13
